Goal: Task Accomplishment & Management: Use online tool/utility

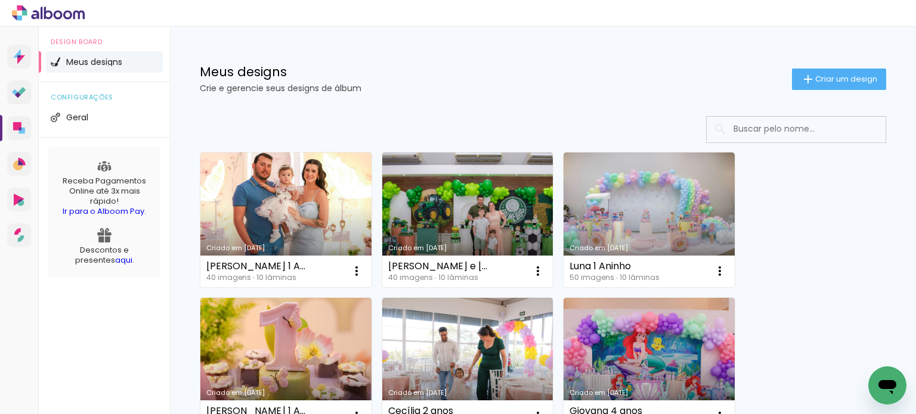
click at [459, 187] on link "Criado em [DATE]" at bounding box center [467, 220] width 171 height 135
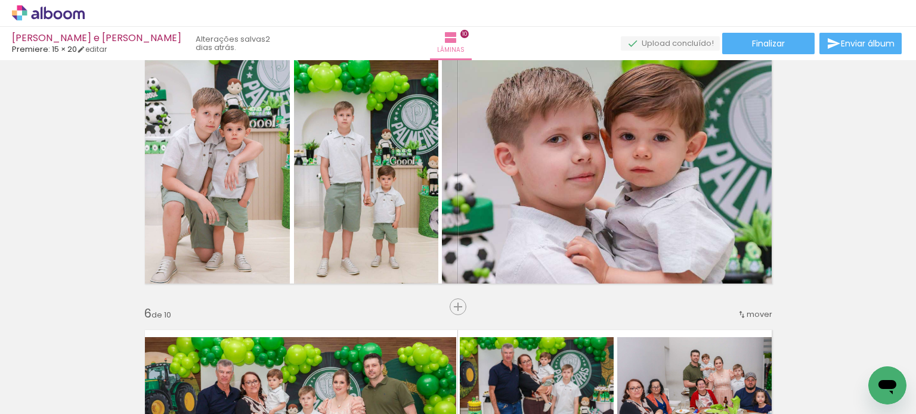
scroll to position [1133, 0]
